Goal: Information Seeking & Learning: Learn about a topic

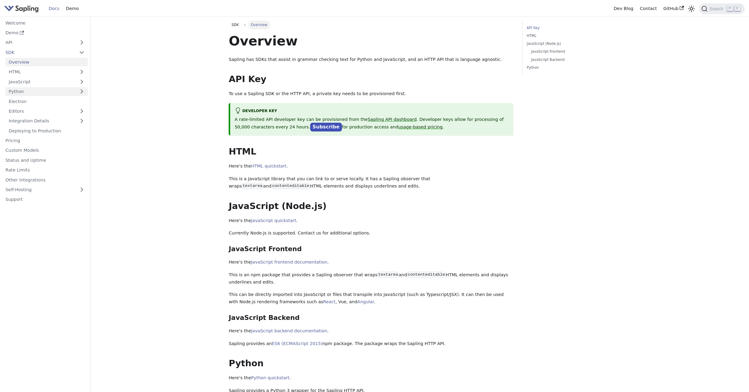
click at [42, 88] on link "Python" at bounding box center [46, 91] width 82 height 9
click at [43, 98] on link "Python Quickstart" at bounding box center [48, 101] width 79 height 9
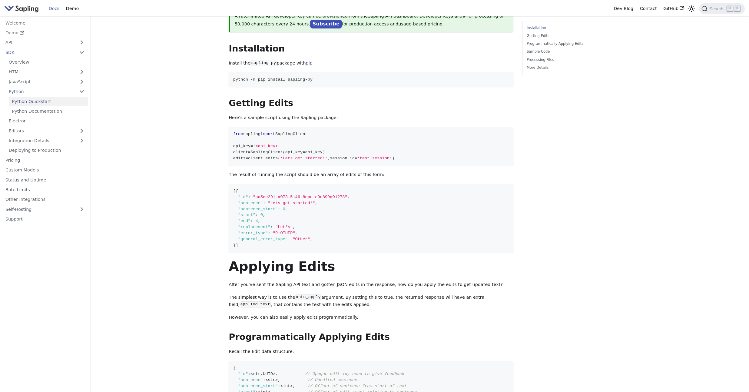
scroll to position [71, 0]
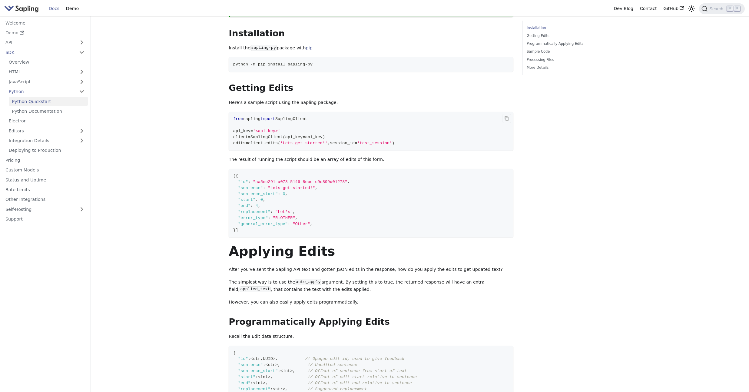
click at [308, 119] on span "SaplingClient" at bounding box center [291, 119] width 32 height 5
copy span "from sapling import SaplingClient"
drag, startPoint x: 407, startPoint y: 144, endPoint x: 232, endPoint y: 139, distance: 174.8
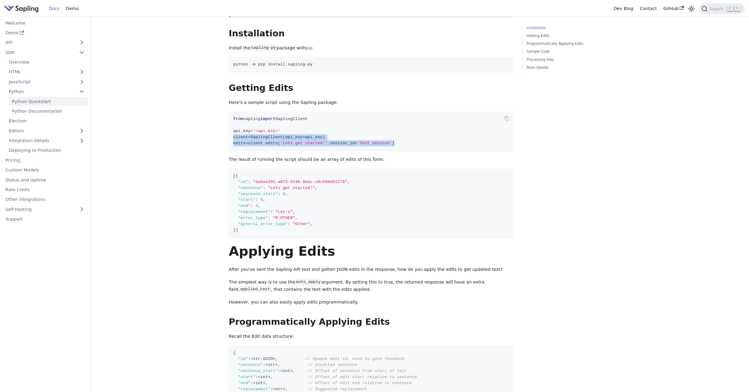
click at [232, 139] on code "from sapling import SaplingClient api_key = '<api-key>' client = SaplingClient …" at bounding box center [371, 131] width 285 height 39
copy code "client = SaplingClient ( api_key = api_key ) edits = client . edits ( 'Lets get…"
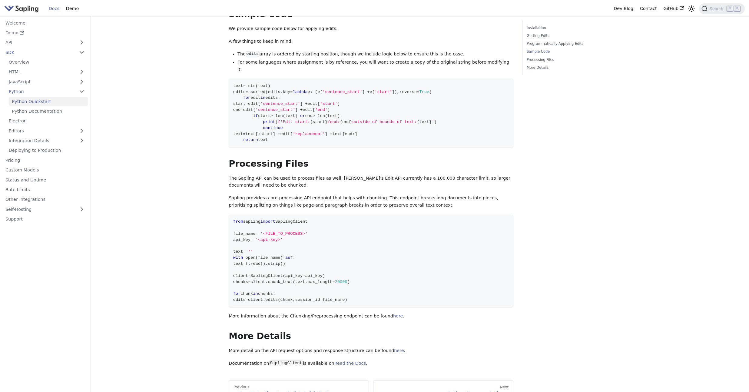
scroll to position [752, 0]
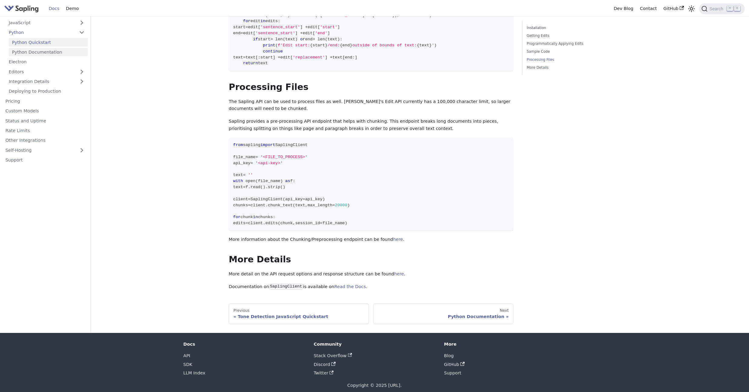
click at [59, 48] on link "Python Documentation" at bounding box center [48, 52] width 79 height 9
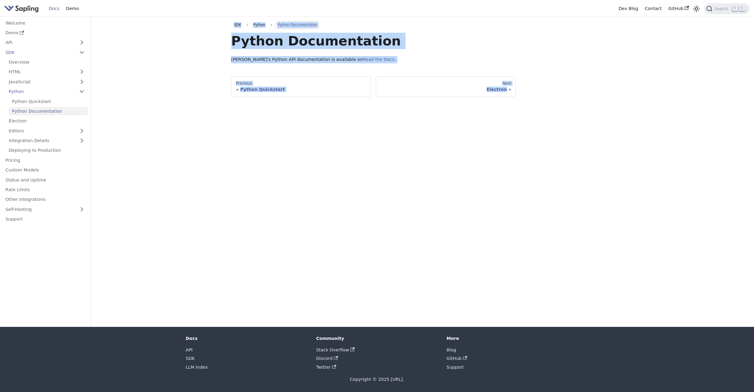
click at [164, 83] on main "SDK Python Python Documentation Python Documentation Sapling's Python API docum…" at bounding box center [422, 171] width 663 height 310
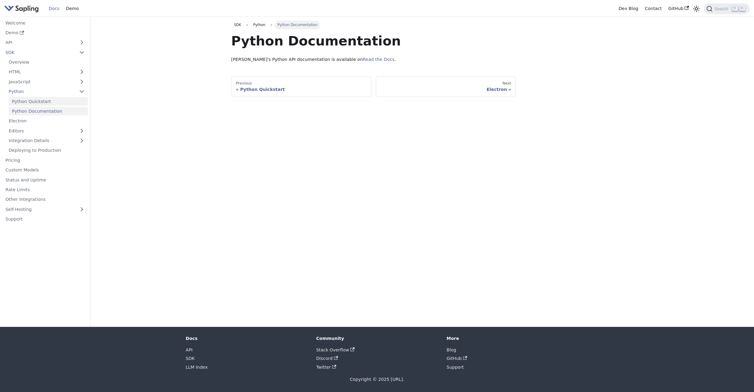
click at [43, 103] on link "Python Quickstart" at bounding box center [48, 101] width 79 height 9
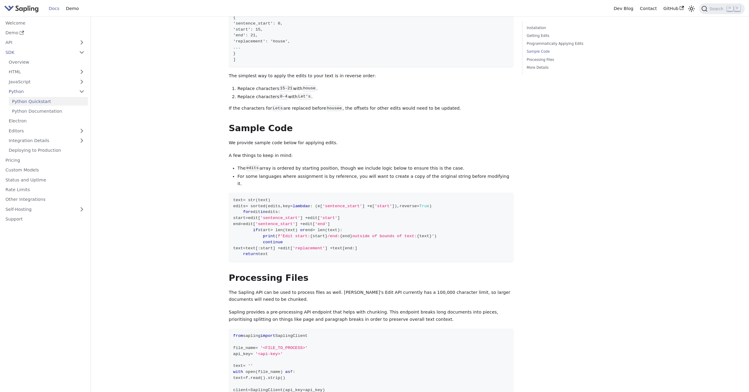
scroll to position [752, 0]
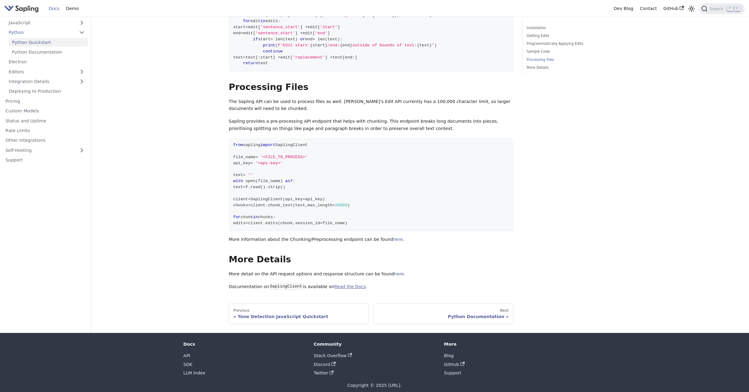
click at [350, 284] on link "Read the Docs" at bounding box center [350, 286] width 32 height 5
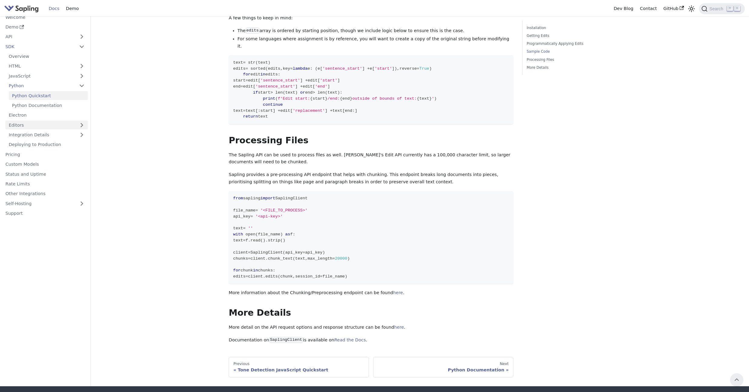
scroll to position [569, 0]
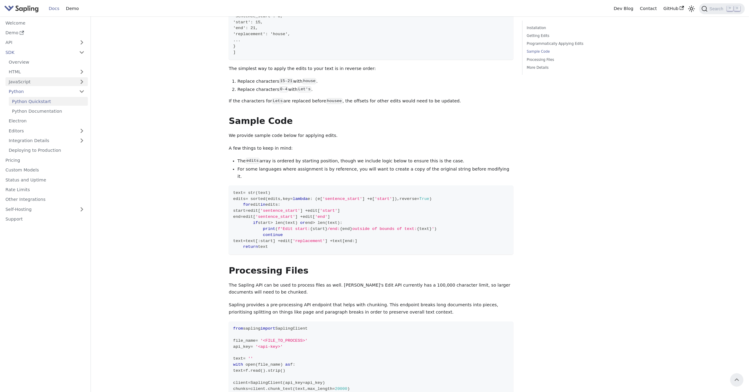
click at [67, 82] on link "JavaScript" at bounding box center [46, 81] width 82 height 9
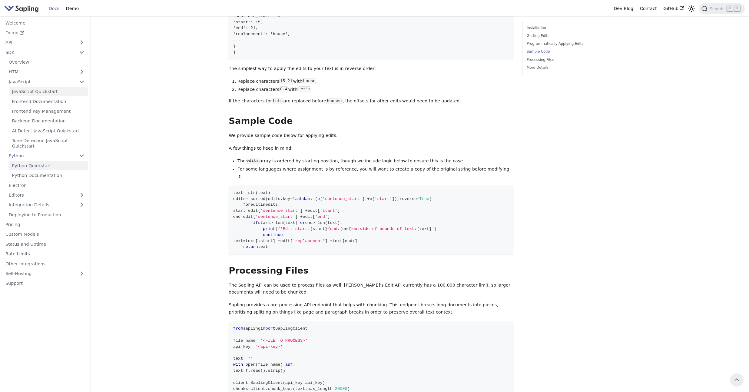
click at [64, 91] on link "JavaScript Quickstart" at bounding box center [48, 91] width 79 height 9
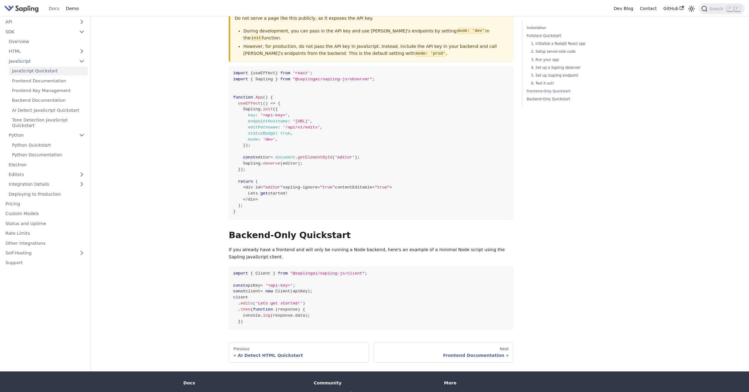
scroll to position [1237, 0]
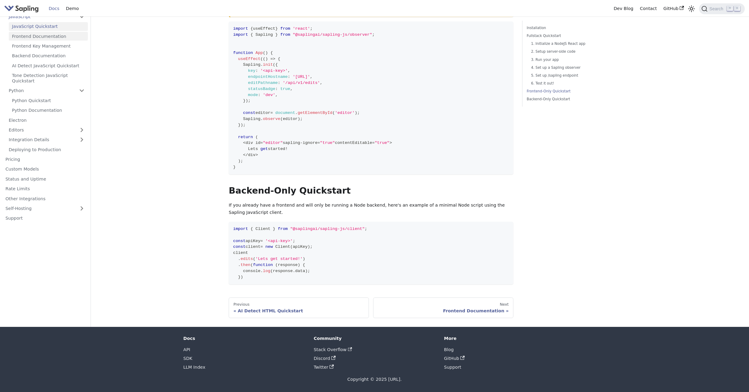
click at [44, 39] on link "Frontend Documentation" at bounding box center [48, 36] width 79 height 9
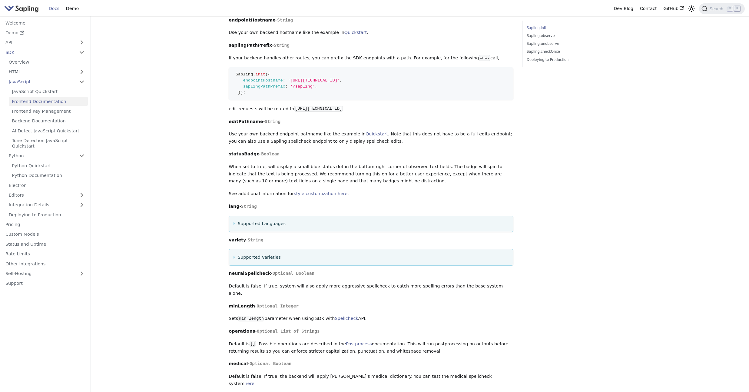
scroll to position [279, 0]
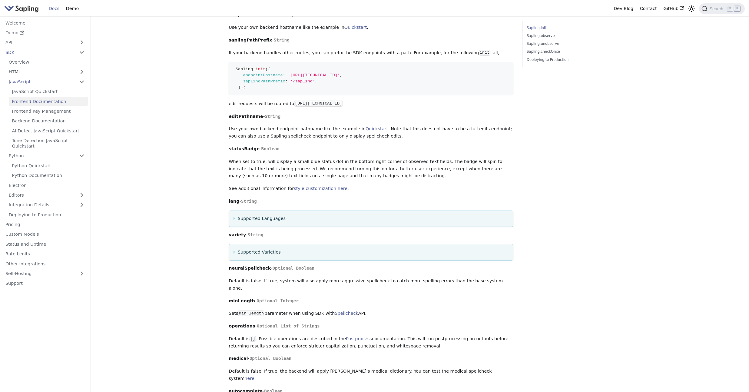
click at [234, 253] on summary "Supported Varieties" at bounding box center [371, 252] width 275 height 7
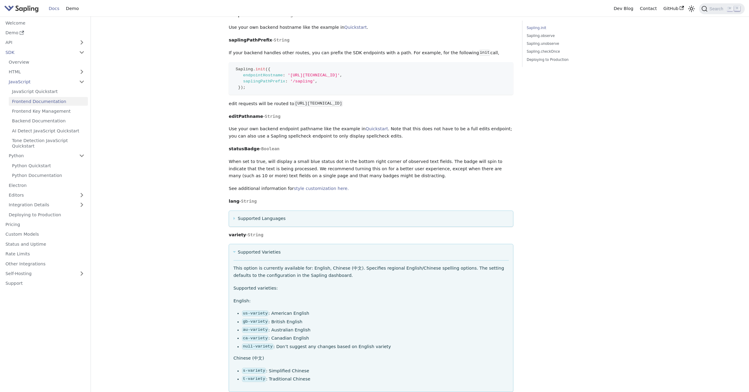
click at [234, 253] on summary "Supported Varieties" at bounding box center [371, 252] width 275 height 7
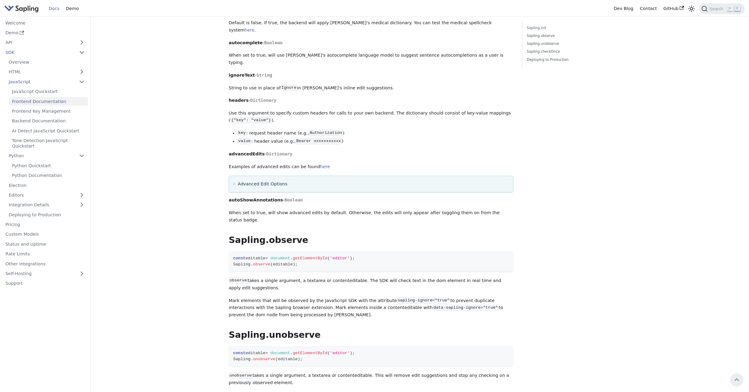
scroll to position [627, 0]
click at [46, 92] on link "JavaScript Quickstart" at bounding box center [48, 91] width 79 height 9
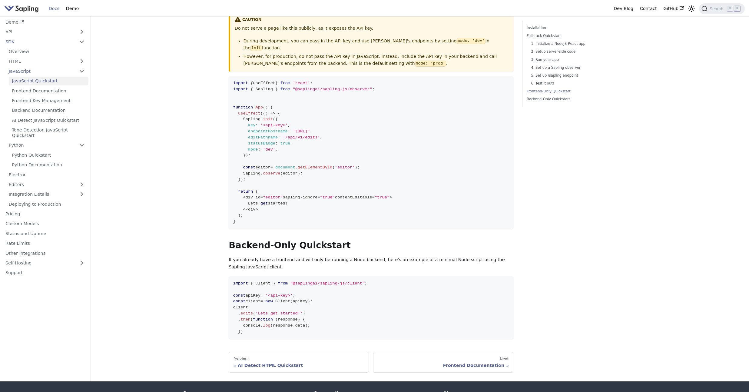
scroll to position [1184, 0]
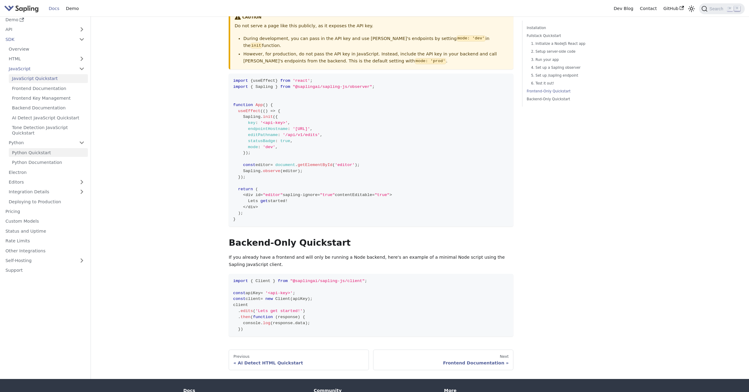
click at [37, 152] on link "Python Quickstart" at bounding box center [48, 152] width 79 height 9
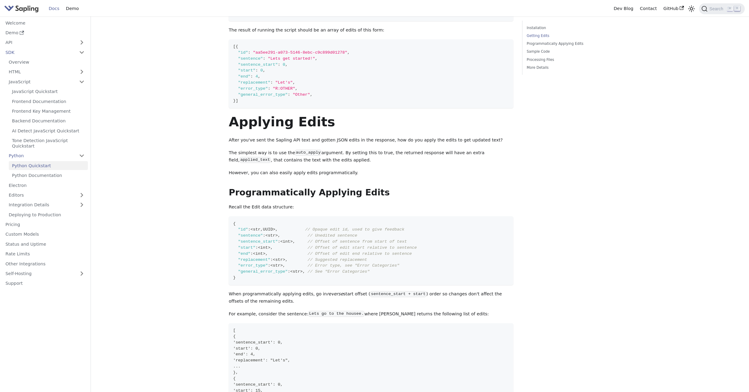
scroll to position [212, 0]
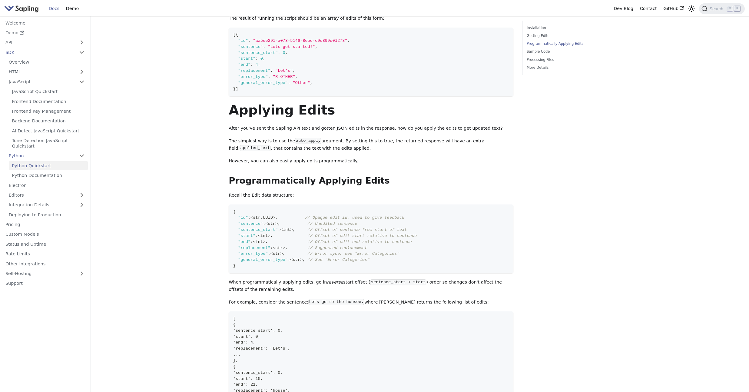
click at [586, 222] on div "Installation Getting Edits Programmatically Applying Edits Sample Code Processi…" at bounding box center [567, 336] width 98 height 1056
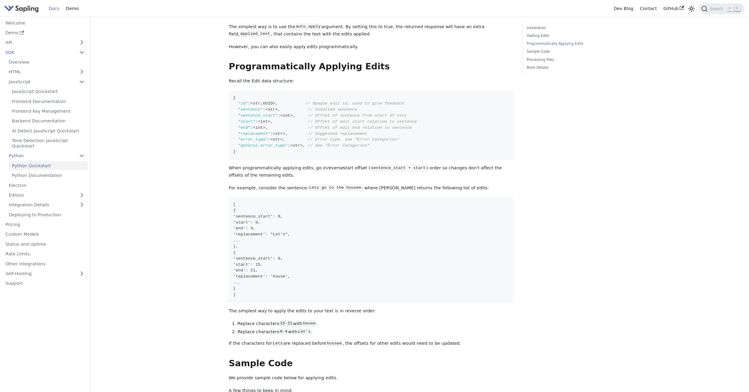
scroll to position [369, 0]
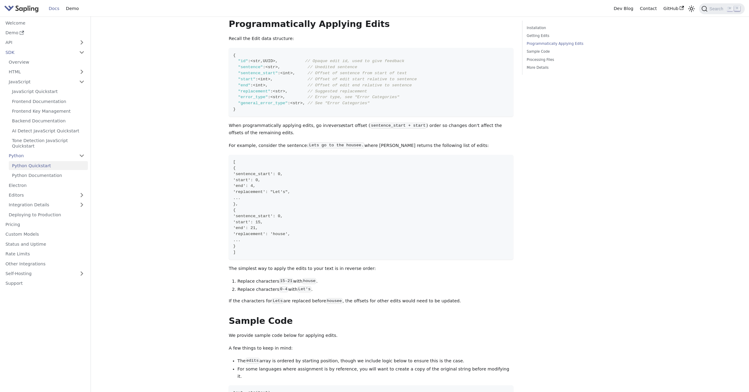
click at [531, 270] on div "Installation Getting Edits Programmatically Applying Edits Sample Code Processi…" at bounding box center [567, 180] width 98 height 1056
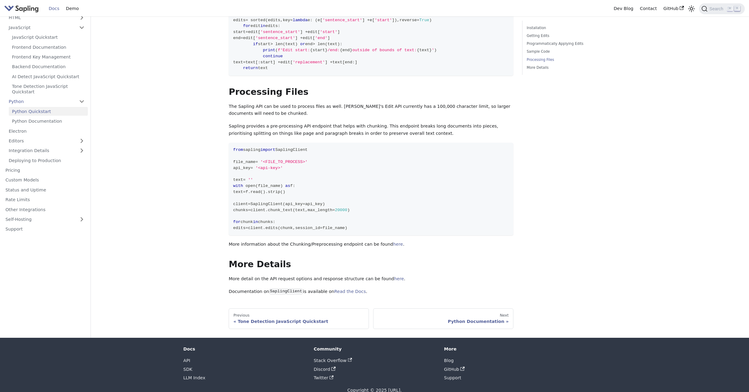
scroll to position [752, 0]
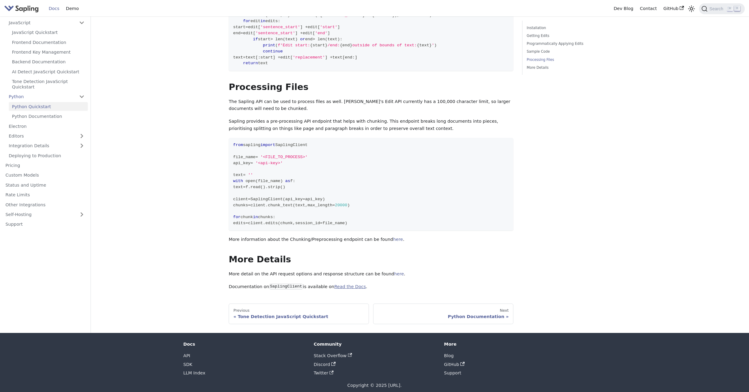
click at [343, 284] on link "Read the Docs" at bounding box center [350, 286] width 32 height 5
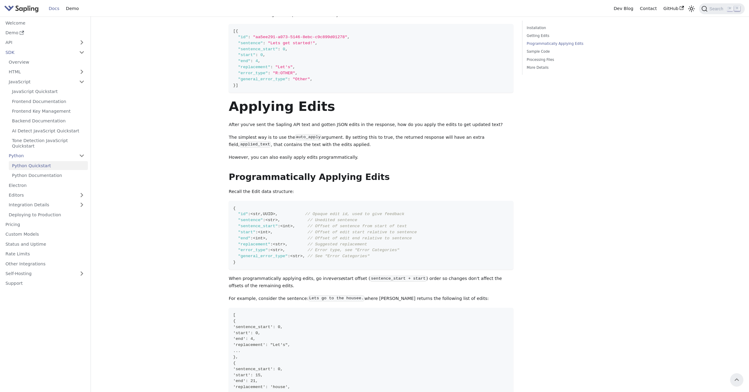
scroll to position [172, 0]
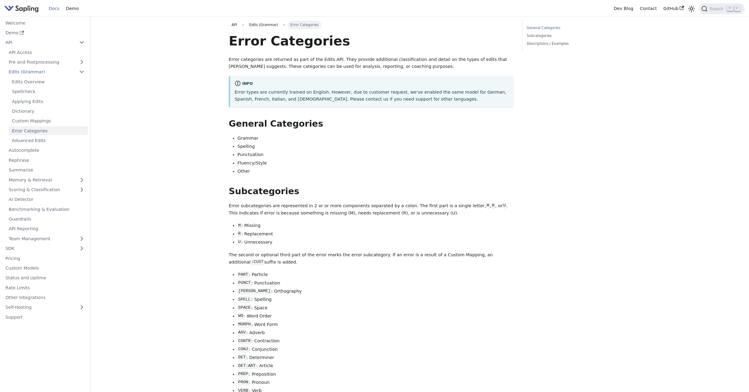
click at [249, 137] on li "Grammar" at bounding box center [375, 138] width 276 height 7
copy li "Grammar"
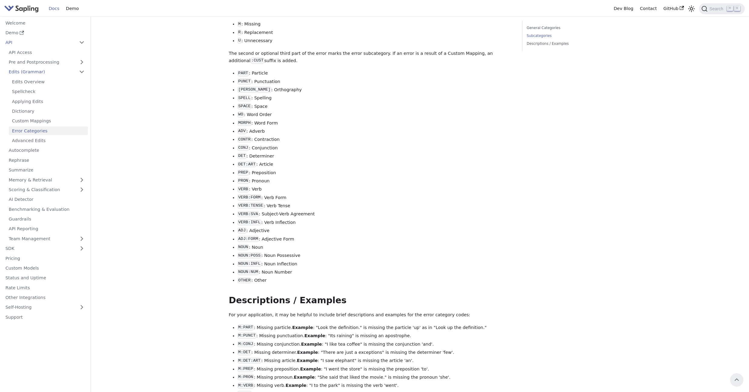
scroll to position [90, 0]
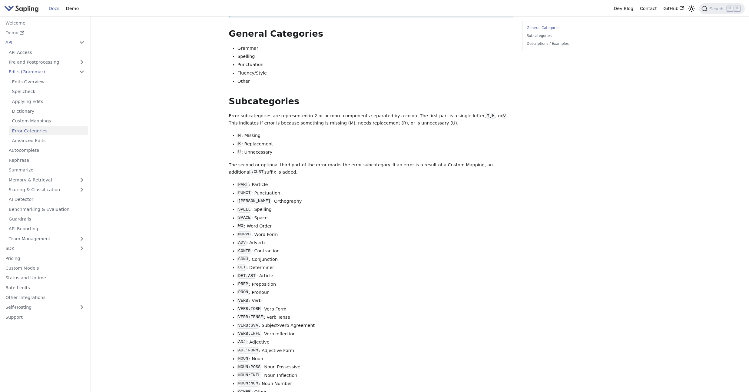
click at [249, 59] on li "Spelling" at bounding box center [375, 56] width 276 height 7
copy li "Spelling"
click at [257, 63] on li "Punctuation" at bounding box center [375, 64] width 276 height 7
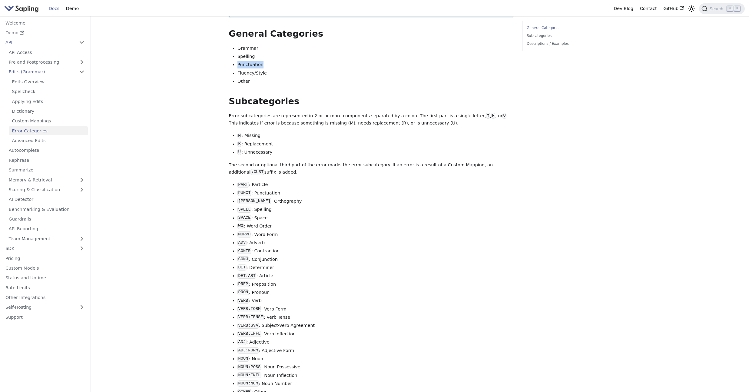
copy li "Punctuation"
drag, startPoint x: 237, startPoint y: 74, endPoint x: 276, endPoint y: 74, distance: 38.5
click at [276, 74] on li "Fluency/Style" at bounding box center [375, 73] width 276 height 7
copy li "Fluency/Style"
